Goal: Check status: Check status

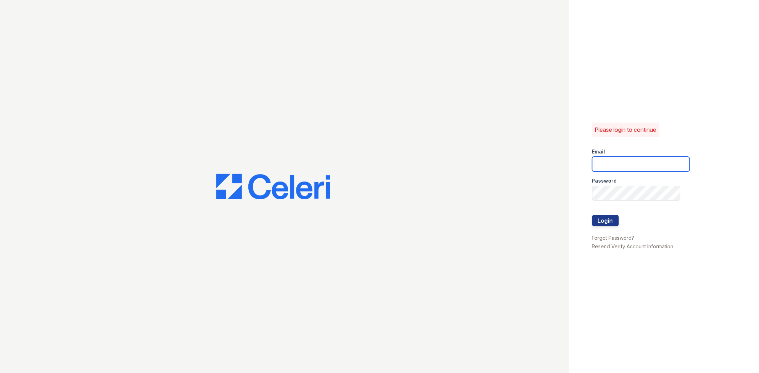
click at [623, 169] on input "email" at bounding box center [640, 164] width 97 height 15
type input "[EMAIL_ADDRESS][DOMAIN_NAME]"
click at [608, 183] on label "Password" at bounding box center [604, 180] width 25 height 7
click at [595, 185] on div "Password" at bounding box center [640, 179] width 97 height 14
click at [592, 215] on button "Login" at bounding box center [605, 220] width 27 height 11
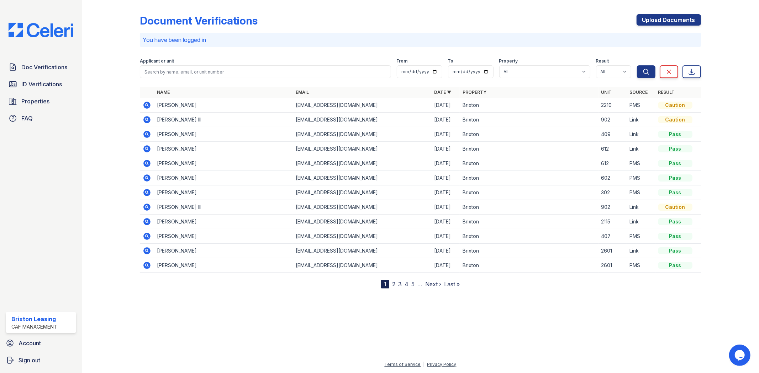
click at [207, 49] on div "Document Verifications Upload Documents You have been logged in Filter Applican…" at bounding box center [420, 146] width 561 height 286
click at [205, 40] on p "You have been logged in" at bounding box center [420, 40] width 555 height 9
click at [192, 61] on div "Applicant or unit" at bounding box center [265, 61] width 251 height 7
click at [191, 63] on div "Applicant or unit" at bounding box center [265, 61] width 251 height 7
drag, startPoint x: 188, startPoint y: 64, endPoint x: 182, endPoint y: 72, distance: 9.9
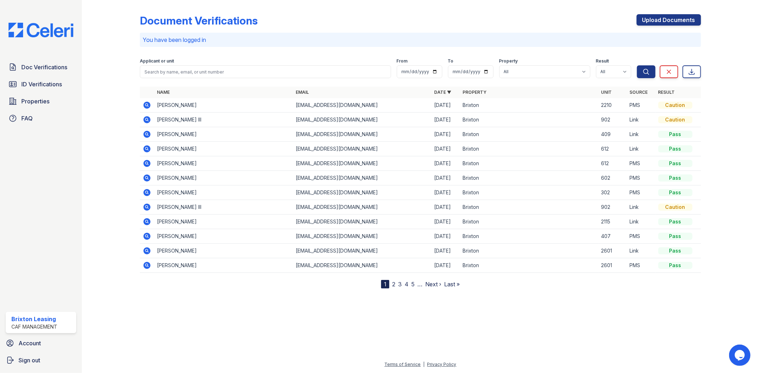
click at [187, 64] on div "Applicant or unit" at bounding box center [265, 61] width 251 height 7
click at [181, 72] on input "search" at bounding box center [265, 71] width 251 height 13
type input "Anfy"
click at [637, 65] on button "Search" at bounding box center [646, 71] width 18 height 13
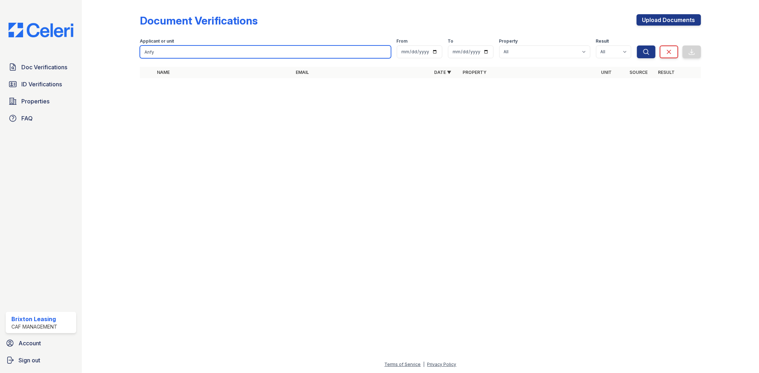
drag, startPoint x: 176, startPoint y: 54, endPoint x: 171, endPoint y: 46, distance: 9.4
click at [175, 54] on input "Anfy" at bounding box center [265, 52] width 251 height 13
type input "Andy"
click at [637, 46] on button "Search" at bounding box center [646, 52] width 18 height 13
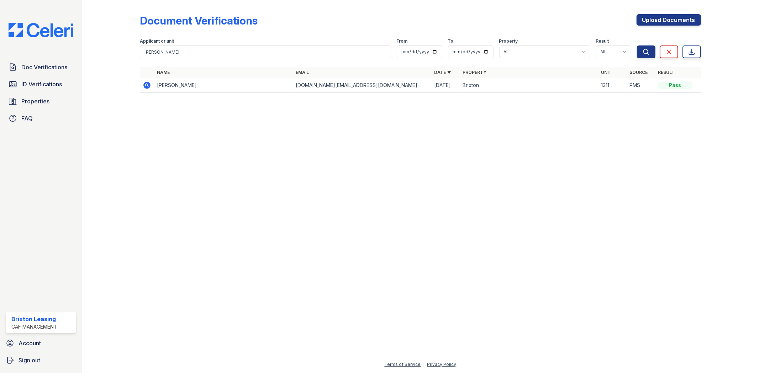
click at [145, 87] on icon at bounding box center [147, 85] width 7 height 7
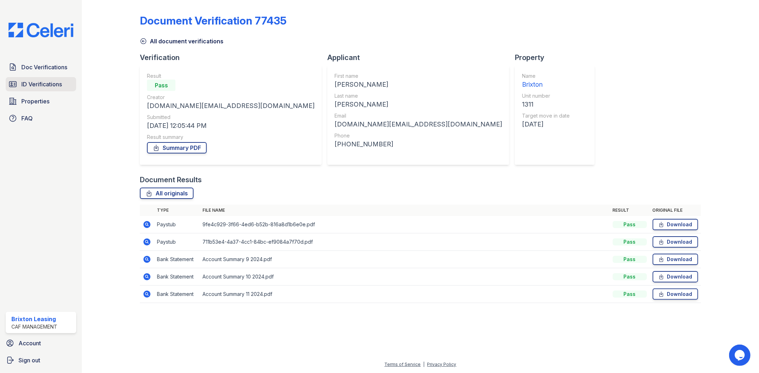
click at [26, 87] on span "ID Verifications" at bounding box center [41, 84] width 41 height 9
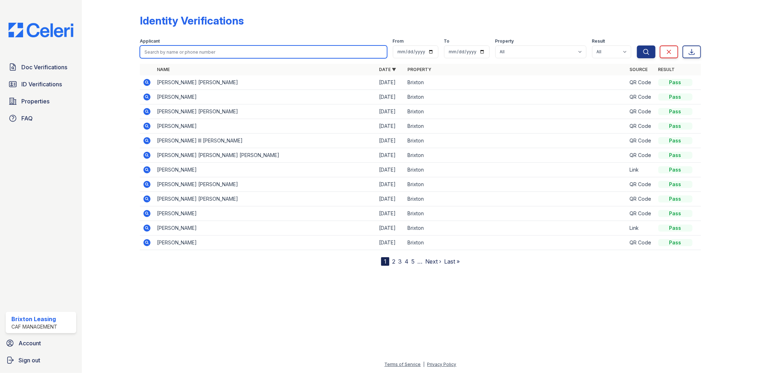
drag, startPoint x: 208, startPoint y: 50, endPoint x: 201, endPoint y: 55, distance: 8.9
click at [206, 54] on input "search" at bounding box center [263, 52] width 247 height 13
type input "Andy"
click at [637, 46] on button "Search" at bounding box center [646, 52] width 18 height 13
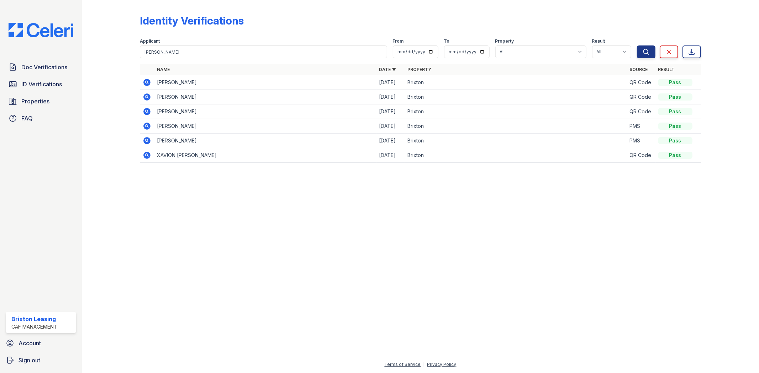
click at [146, 144] on icon at bounding box center [147, 140] width 7 height 7
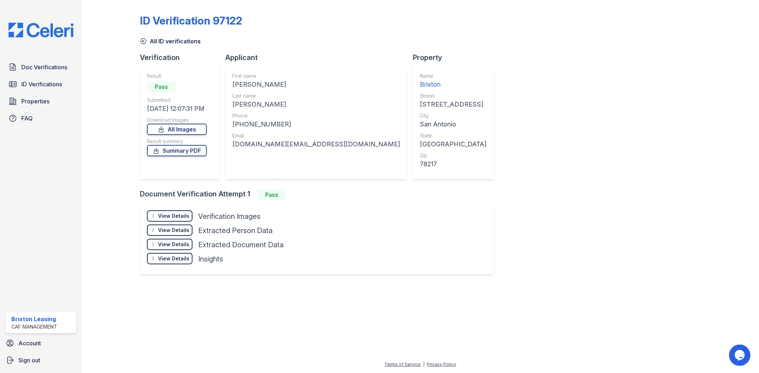
click at [188, 208] on div "View Details Details Hide Details Details Verification Images Face Open Documen…" at bounding box center [317, 238] width 354 height 71
click at [184, 213] on div "View Details" at bounding box center [173, 216] width 31 height 7
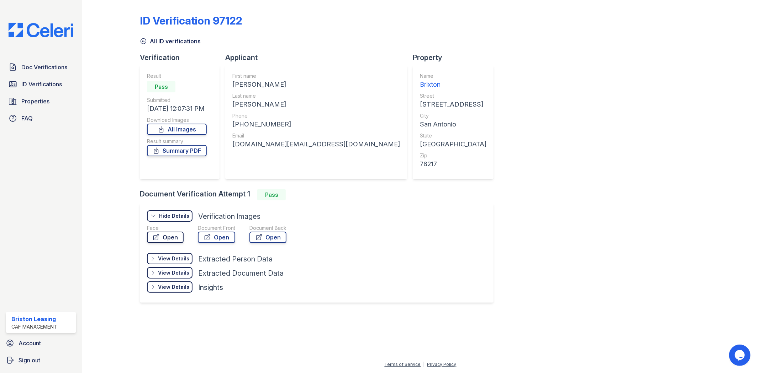
click at [173, 237] on link "Open" at bounding box center [165, 237] width 37 height 11
click at [215, 240] on link "Open" at bounding box center [216, 237] width 37 height 11
click at [172, 238] on link "Open" at bounding box center [165, 237] width 37 height 11
drag, startPoint x: 180, startPoint y: 257, endPoint x: 171, endPoint y: 235, distance: 24.2
click at [171, 235] on div "View Details Details Hide Details Details Verification Images Face Open Documen…" at bounding box center [224, 253] width 154 height 85
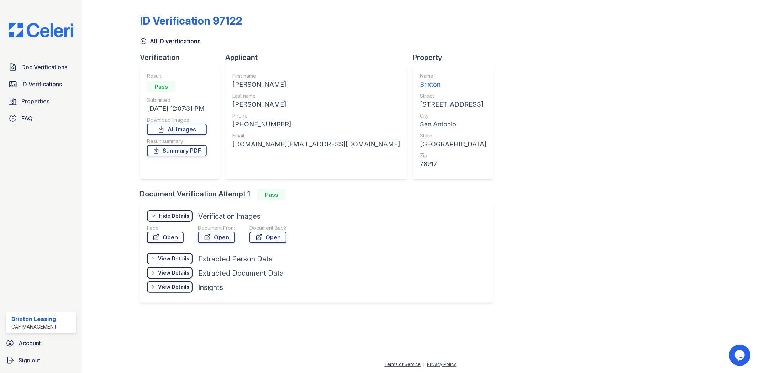
click at [169, 238] on link "Open" at bounding box center [165, 237] width 37 height 11
click at [36, 71] on link "Doc Verifications" at bounding box center [41, 67] width 70 height 14
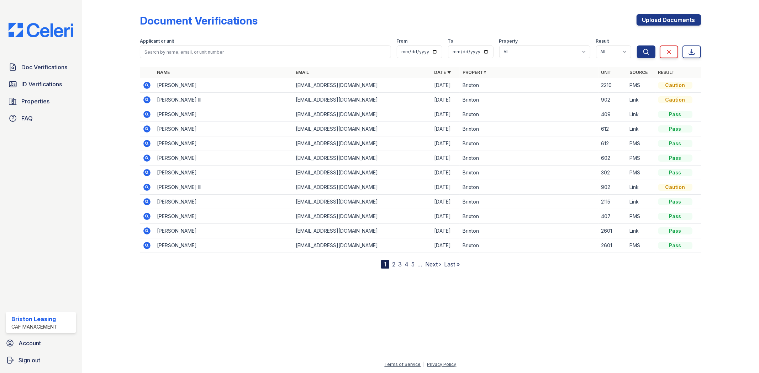
click at [221, 45] on div "Applicant or unit" at bounding box center [265, 41] width 251 height 7
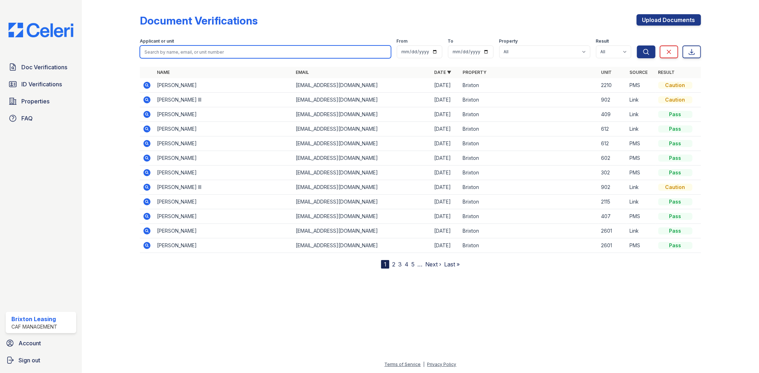
click at [222, 50] on input "search" at bounding box center [265, 52] width 251 height 13
type input "andy"
click at [637, 46] on button "Search" at bounding box center [646, 52] width 18 height 13
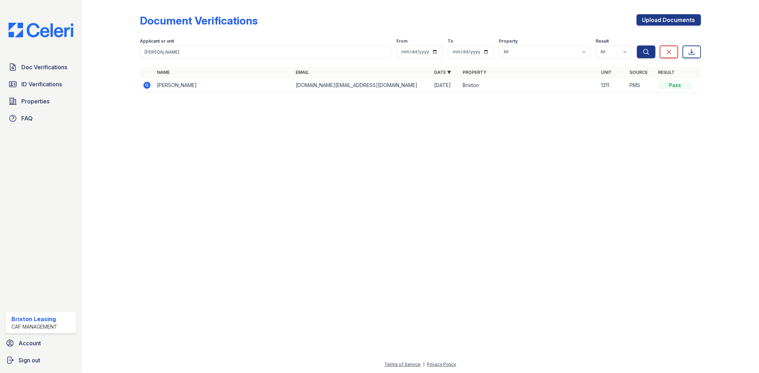
drag, startPoint x: 149, startPoint y: 91, endPoint x: 144, endPoint y: 83, distance: 9.9
click at [146, 86] on td at bounding box center [147, 85] width 14 height 15
click at [144, 83] on icon at bounding box center [147, 85] width 9 height 9
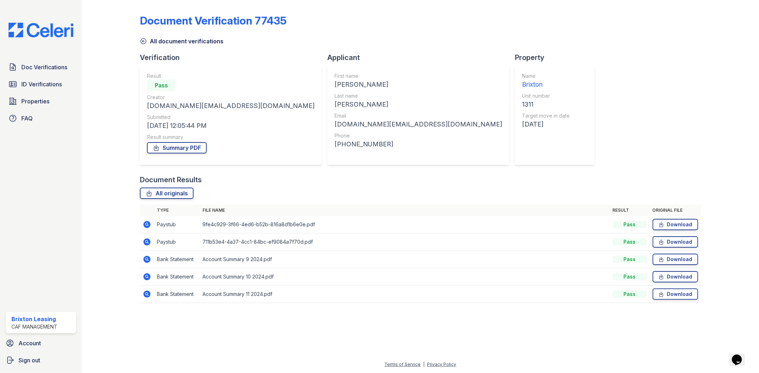
click at [149, 222] on icon at bounding box center [147, 225] width 9 height 9
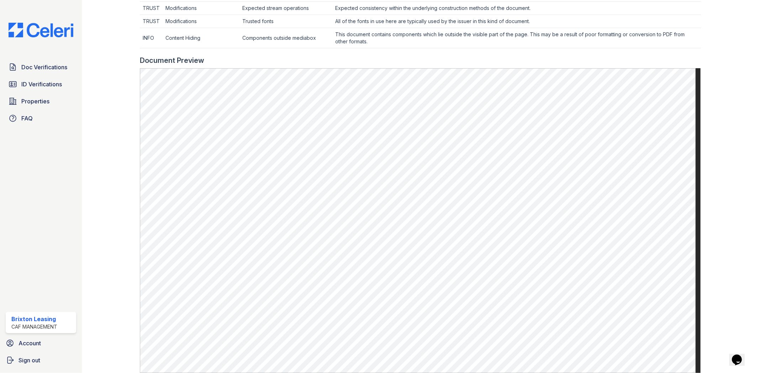
scroll to position [369, 0]
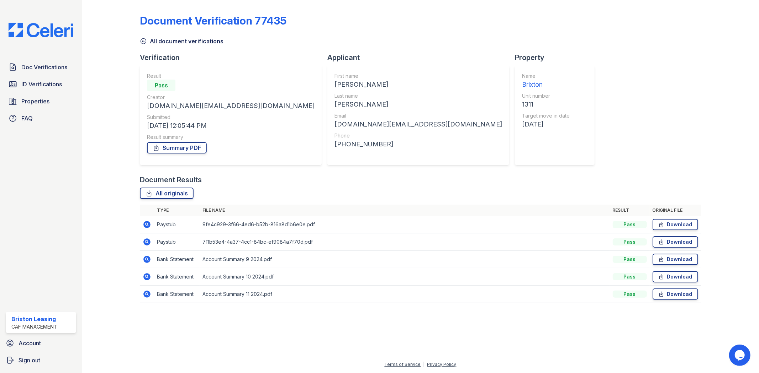
click at [148, 240] on icon at bounding box center [147, 242] width 7 height 7
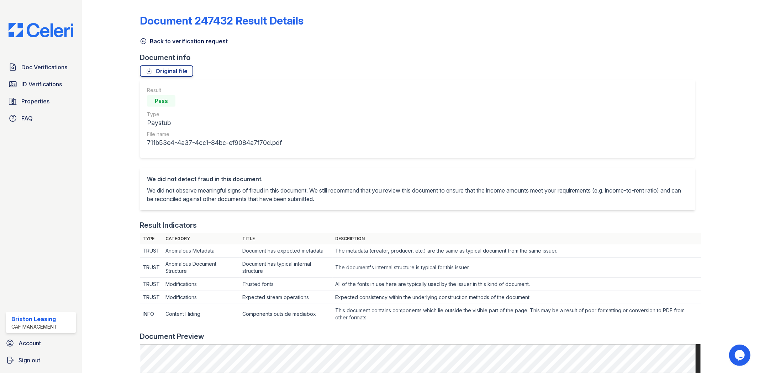
scroll to position [237, 0]
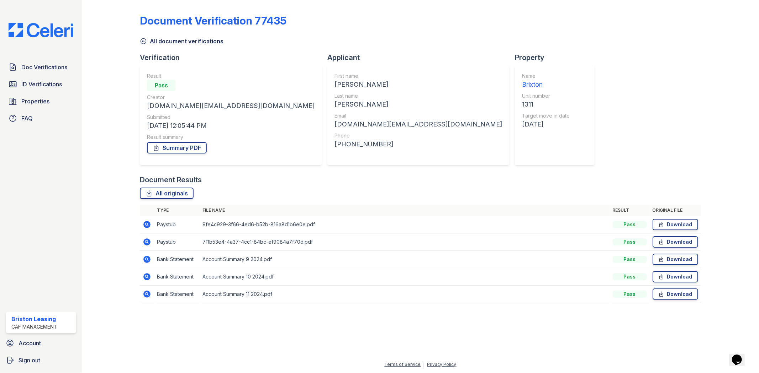
click at [146, 227] on icon at bounding box center [147, 224] width 7 height 7
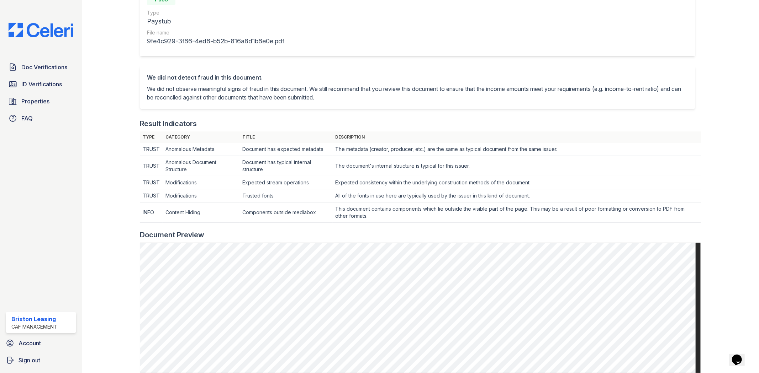
scroll to position [158, 0]
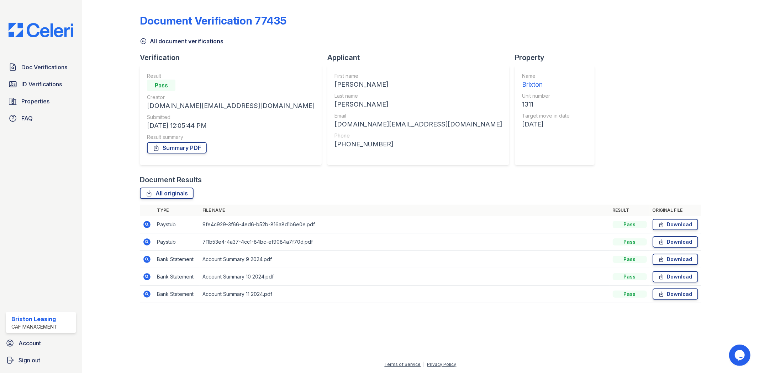
click at [149, 260] on icon at bounding box center [147, 259] width 7 height 7
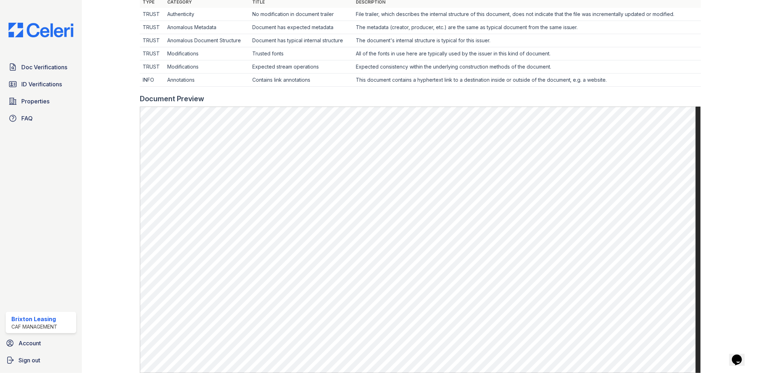
scroll to position [356, 0]
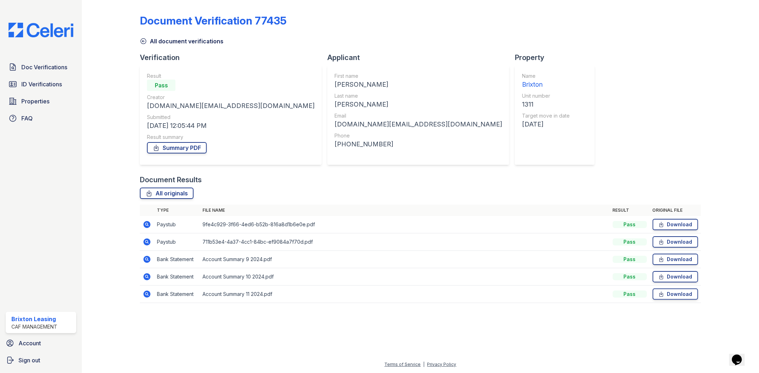
click at [147, 293] on icon at bounding box center [147, 294] width 9 height 9
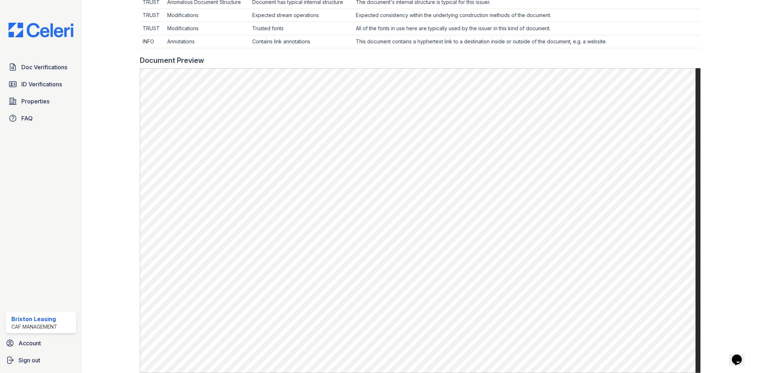
scroll to position [276, 0]
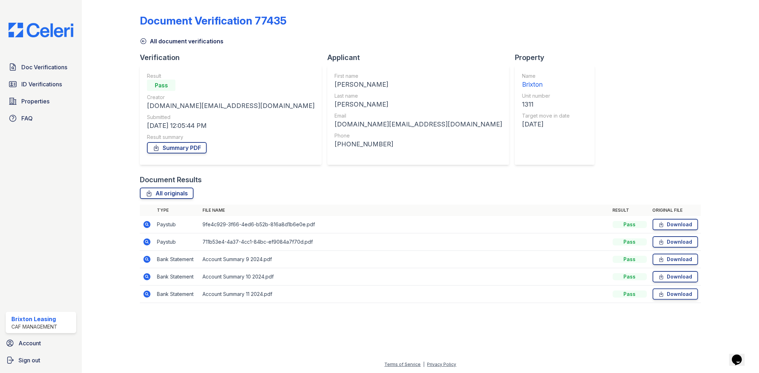
drag, startPoint x: 148, startPoint y: 283, endPoint x: 146, endPoint y: 278, distance: 5.6
click at [148, 282] on td at bounding box center [147, 277] width 14 height 17
click at [145, 275] on icon at bounding box center [147, 277] width 7 height 7
